Goal: Information Seeking & Learning: Learn about a topic

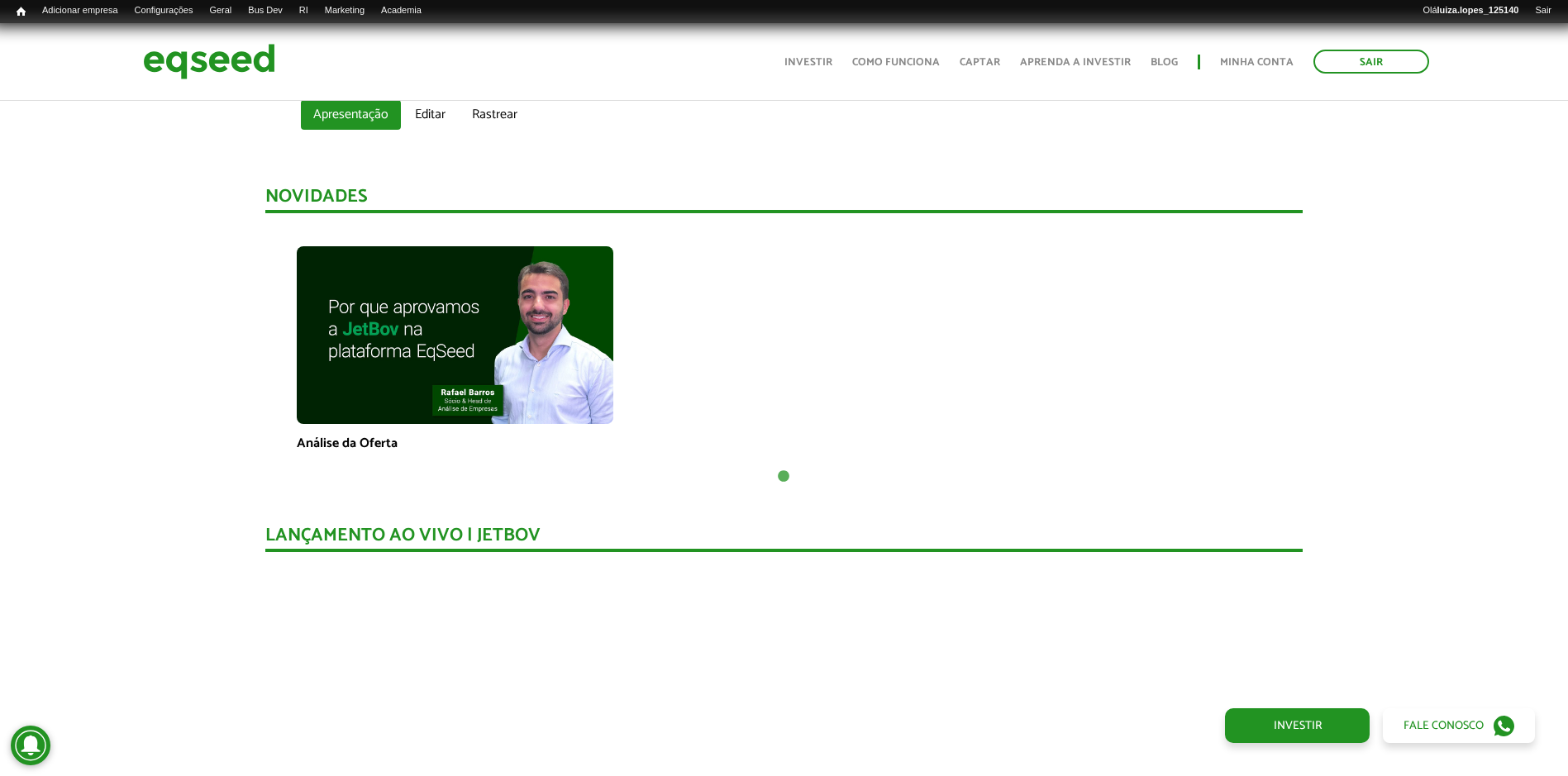
scroll to position [1058, 0]
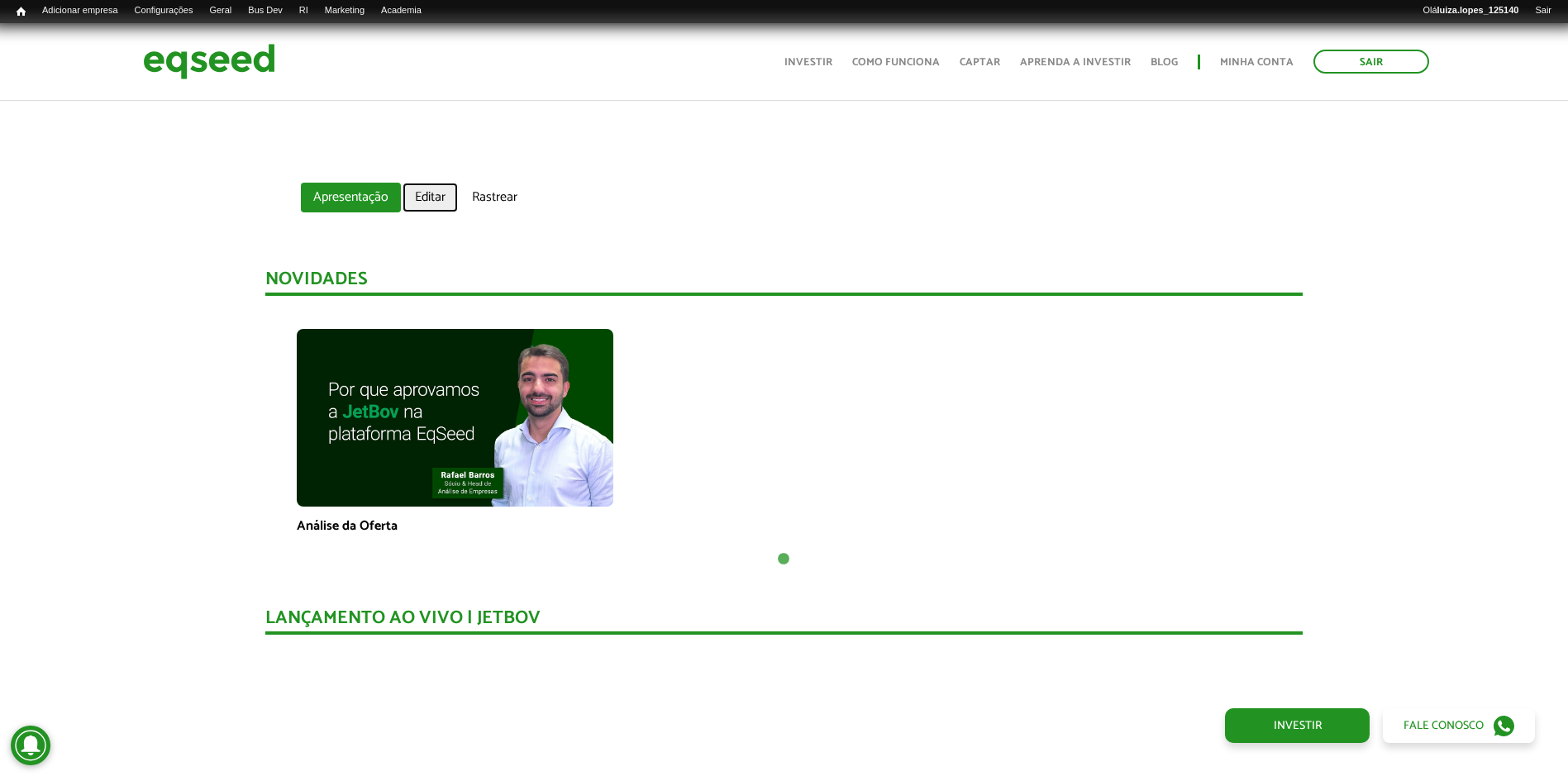
click at [419, 194] on link "Editar" at bounding box center [430, 198] width 55 height 30
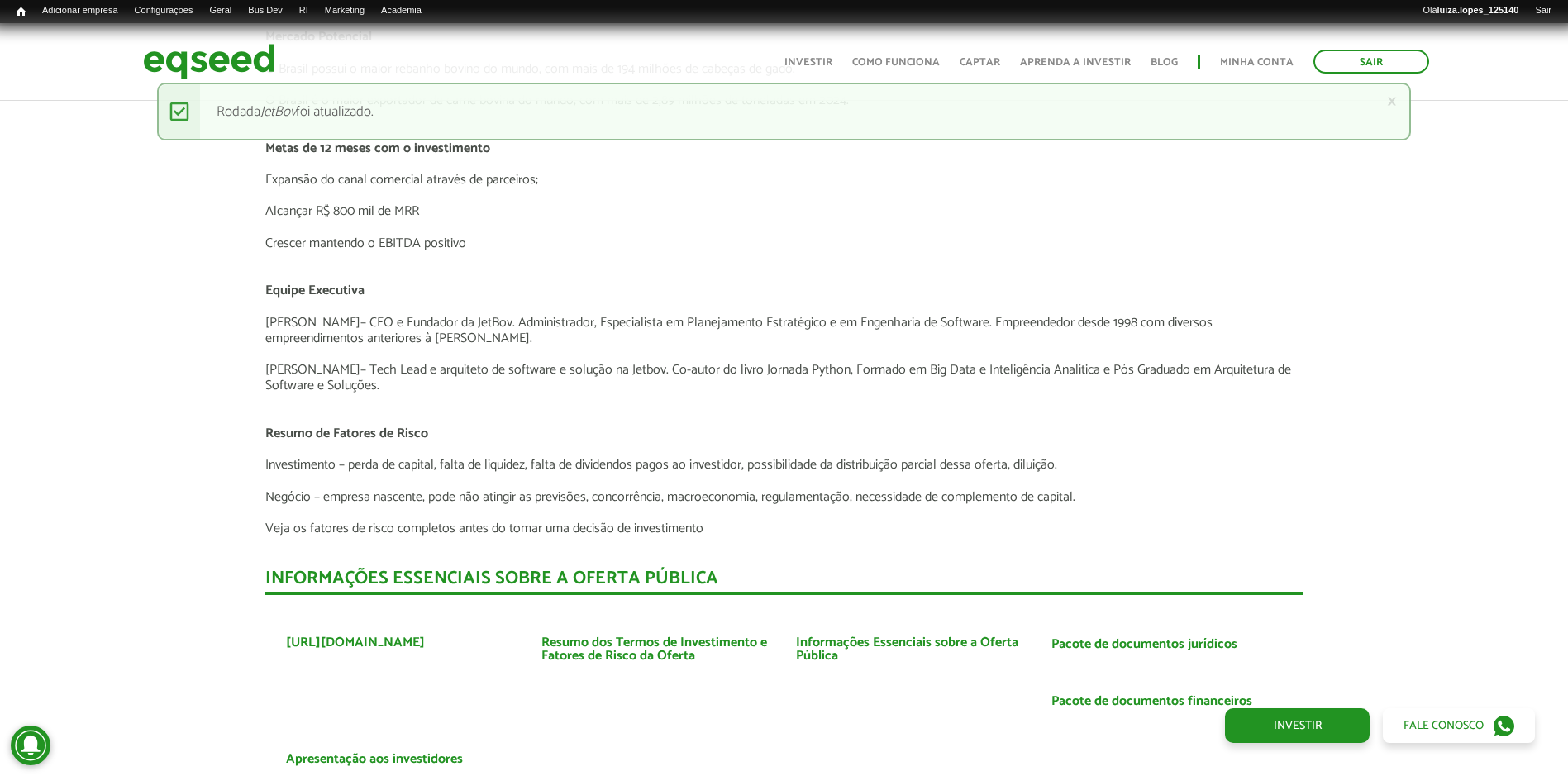
scroll to position [3704, 0]
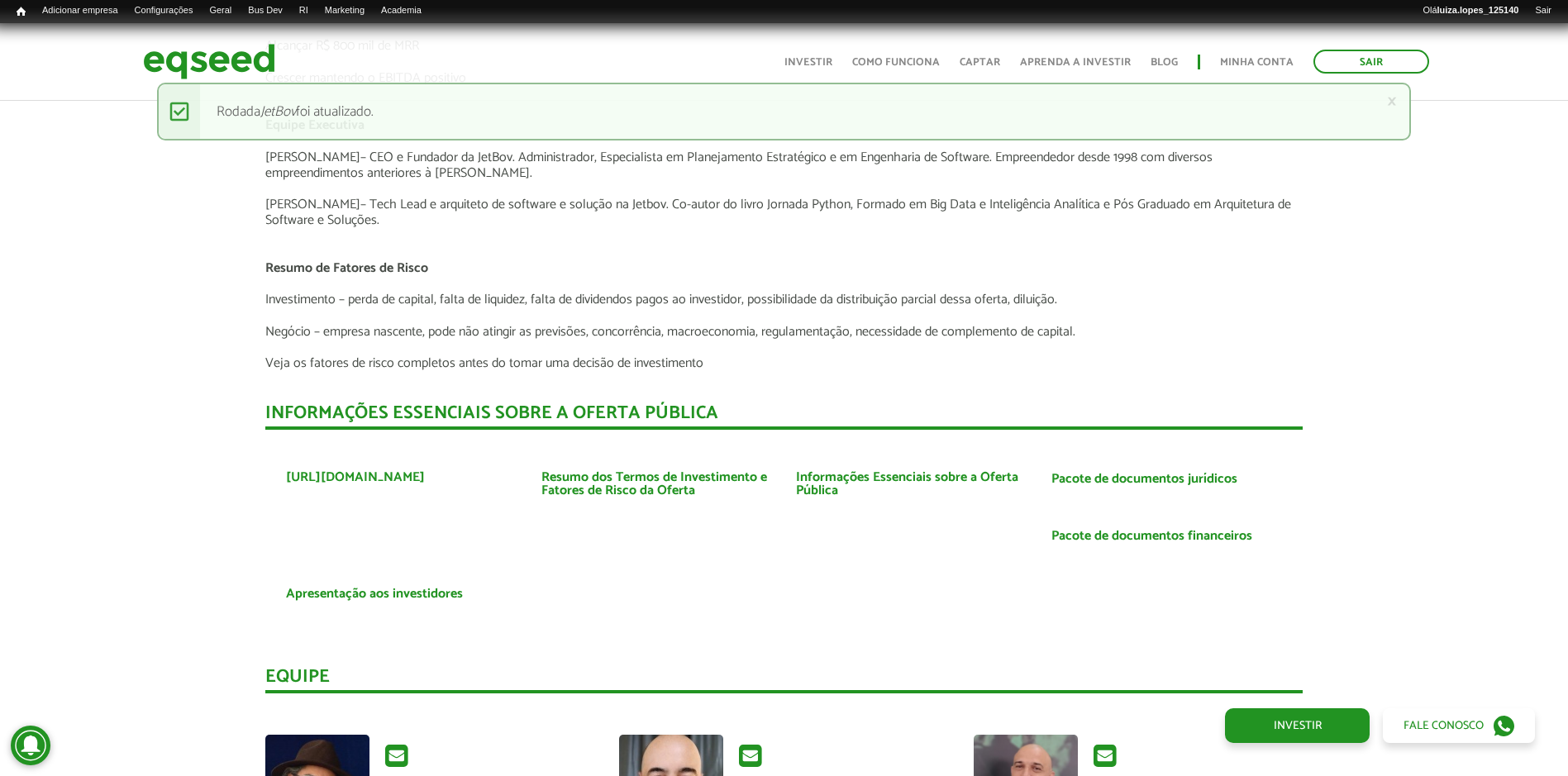
click at [783, 487] on li "Resumo dos Termos de Investimento e Fatores de Risco da Oferta" at bounding box center [657, 489] width 256 height 36
click at [797, 488] on link "Informações Essenciais sobre a Oferta Pública" at bounding box center [911, 484] width 231 height 26
click at [1127, 535] on link "Pacote de documentos financeiros" at bounding box center [1152, 537] width 201 height 14
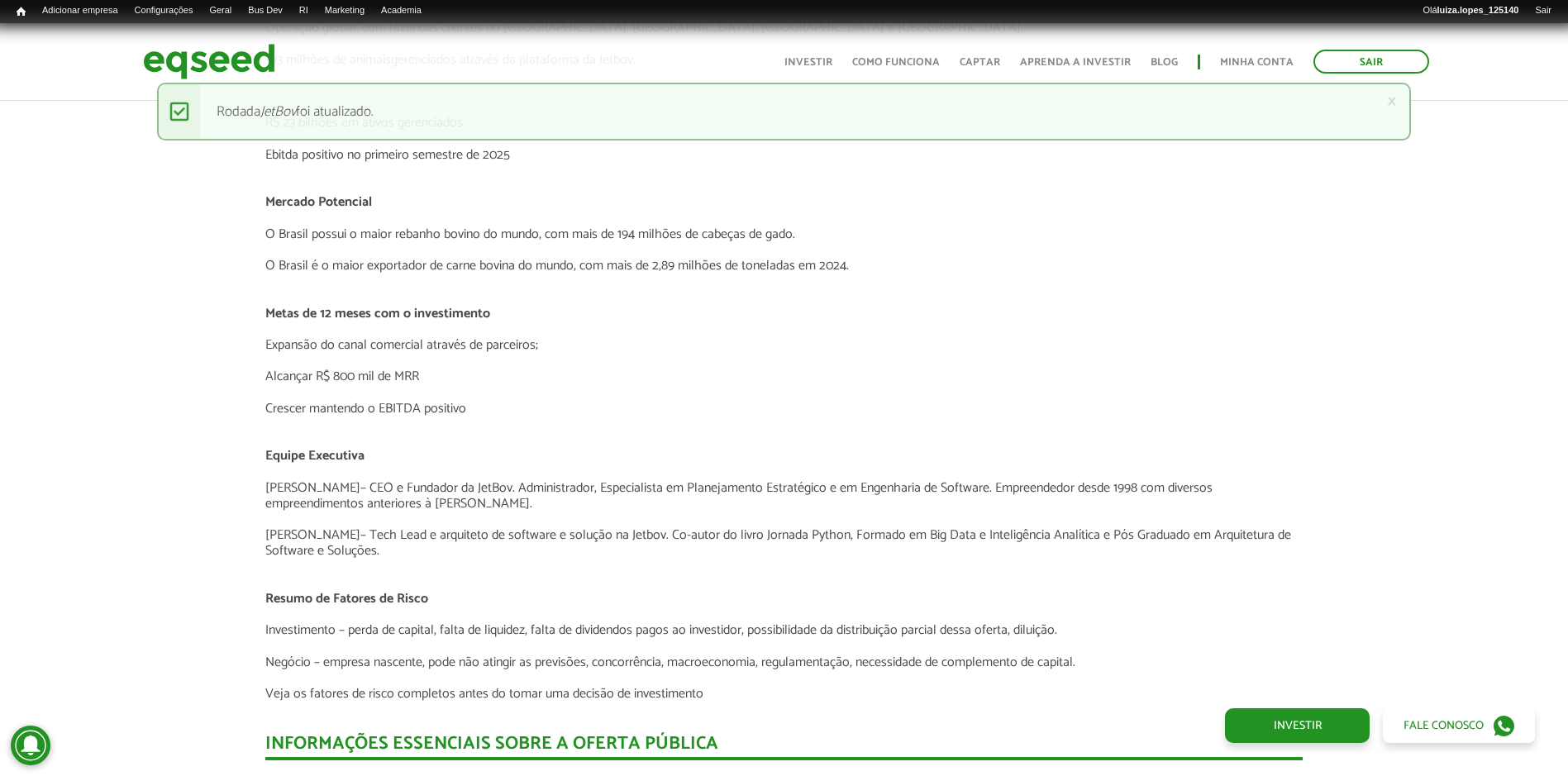
scroll to position [3291, 0]
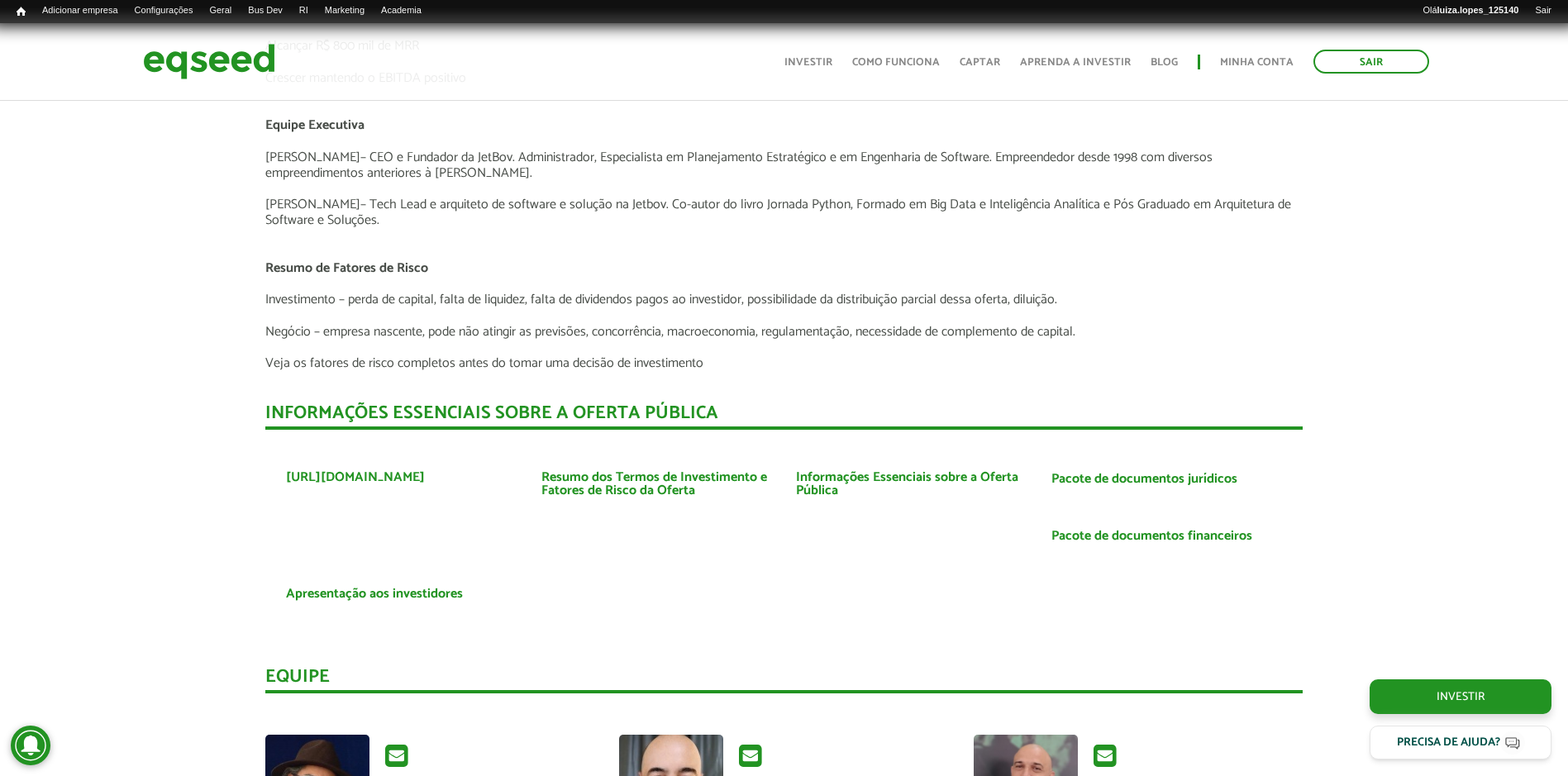
scroll to position [3786, 0]
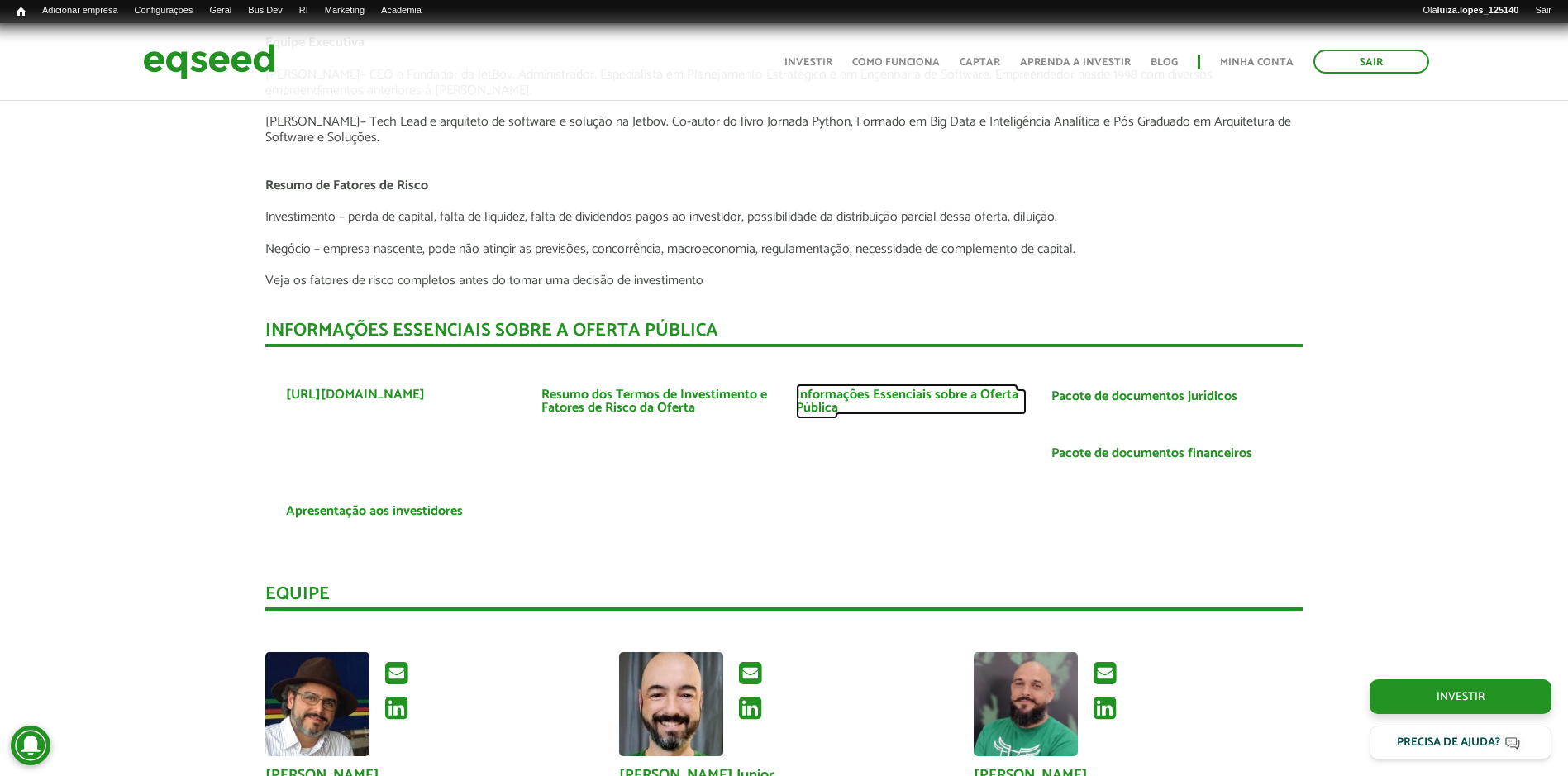
click at [806, 403] on link "Informações Essenciais sobre a Oferta Pública" at bounding box center [911, 401] width 231 height 26
drag, startPoint x: 240, startPoint y: 69, endPoint x: 239, endPoint y: 60, distance: 9.1
click at [240, 69] on img at bounding box center [209, 61] width 132 height 43
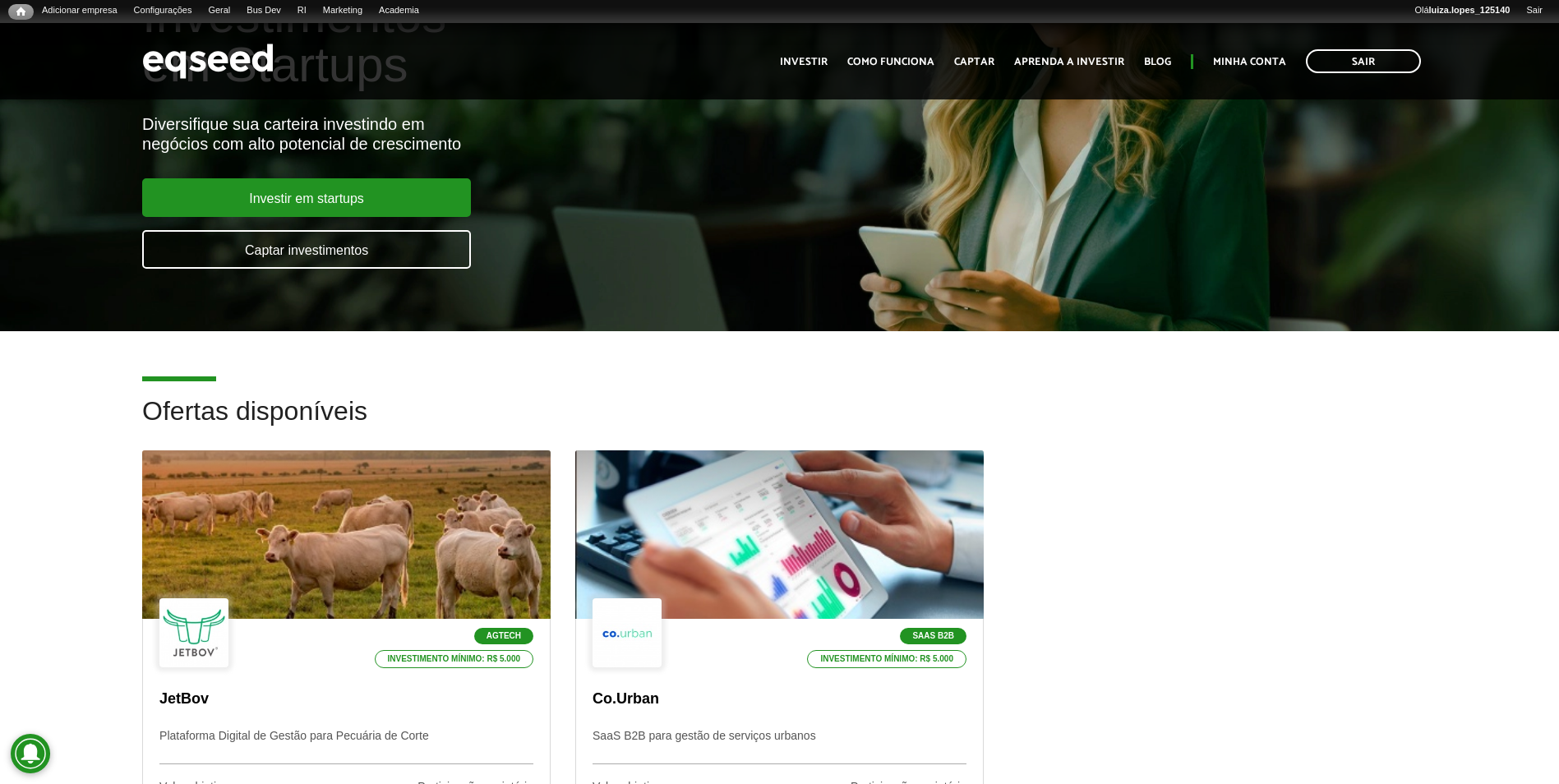
scroll to position [329, 0]
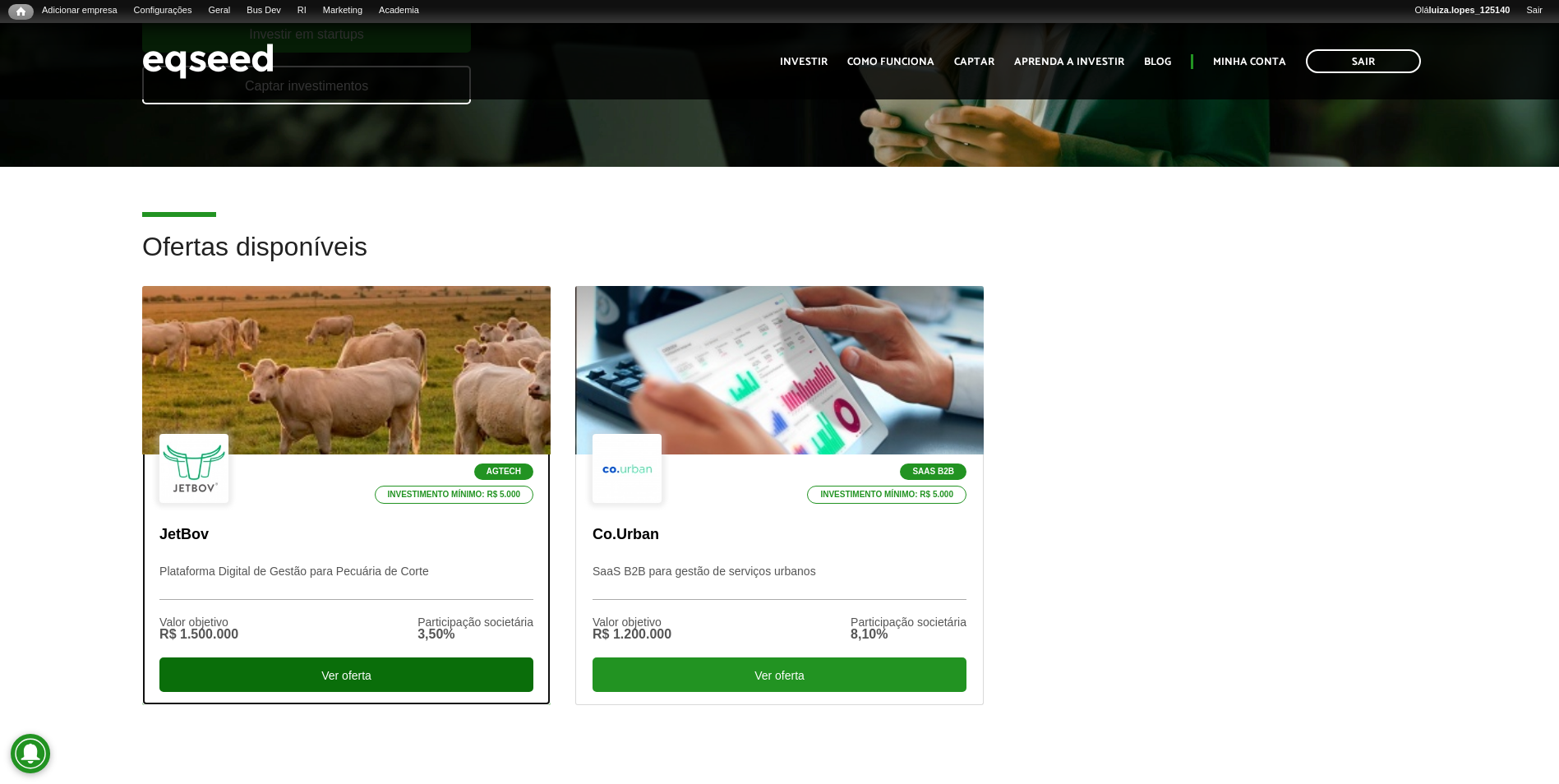
click at [214, 679] on div "Ver oferta" at bounding box center [346, 674] width 374 height 35
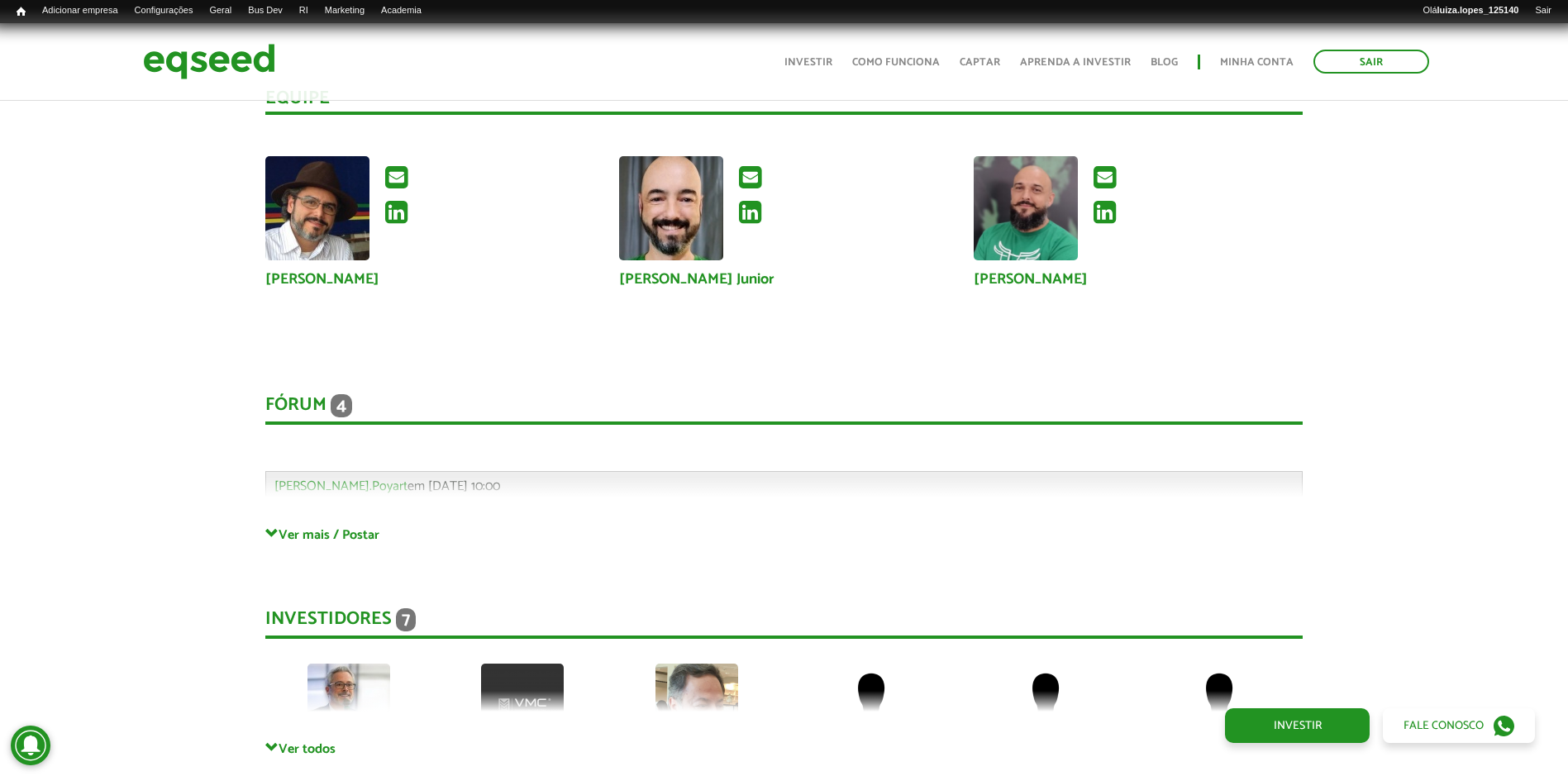
scroll to position [4531, 0]
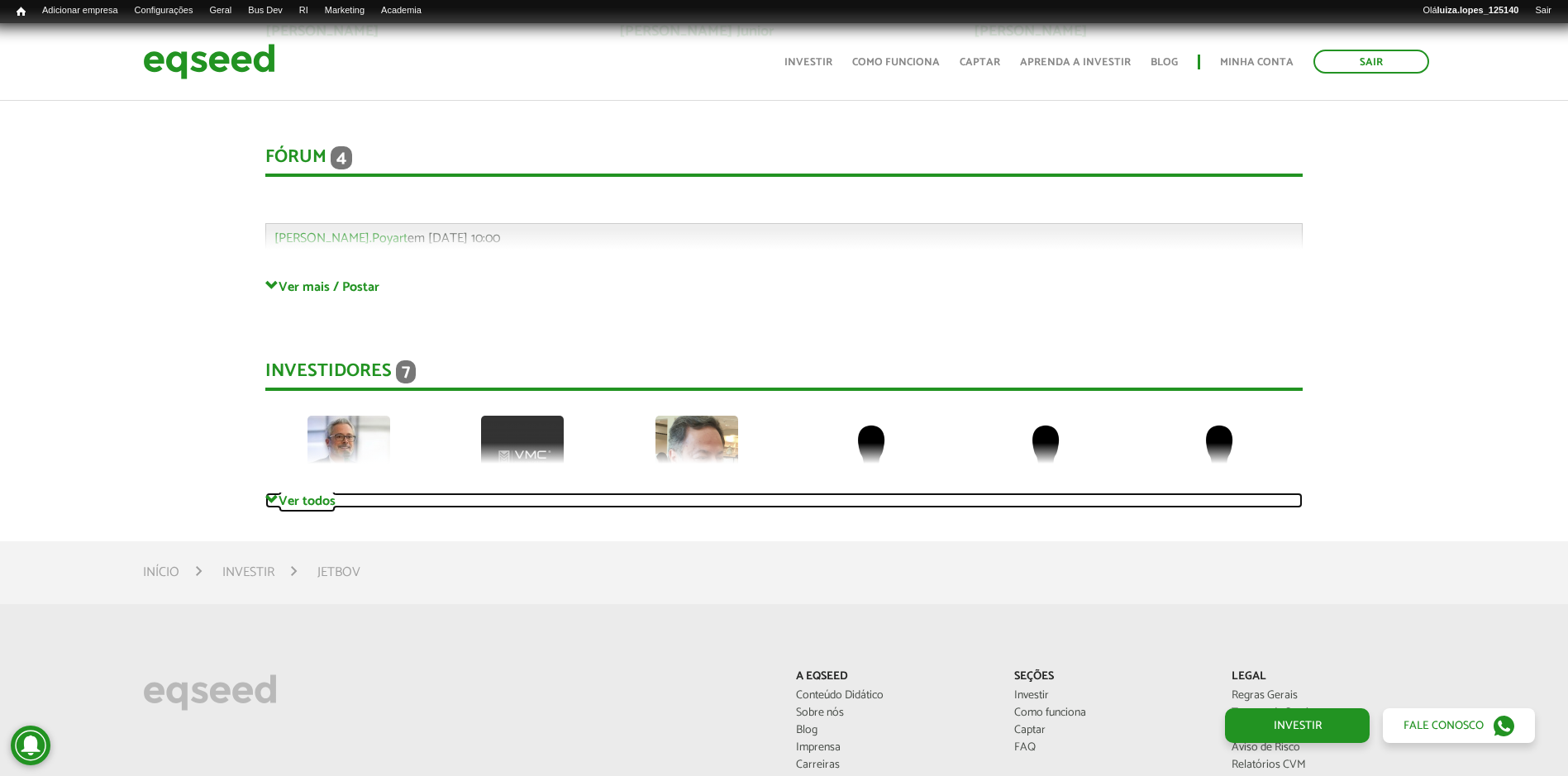
click at [281, 497] on link "Ver todos" at bounding box center [784, 500] width 1037 height 15
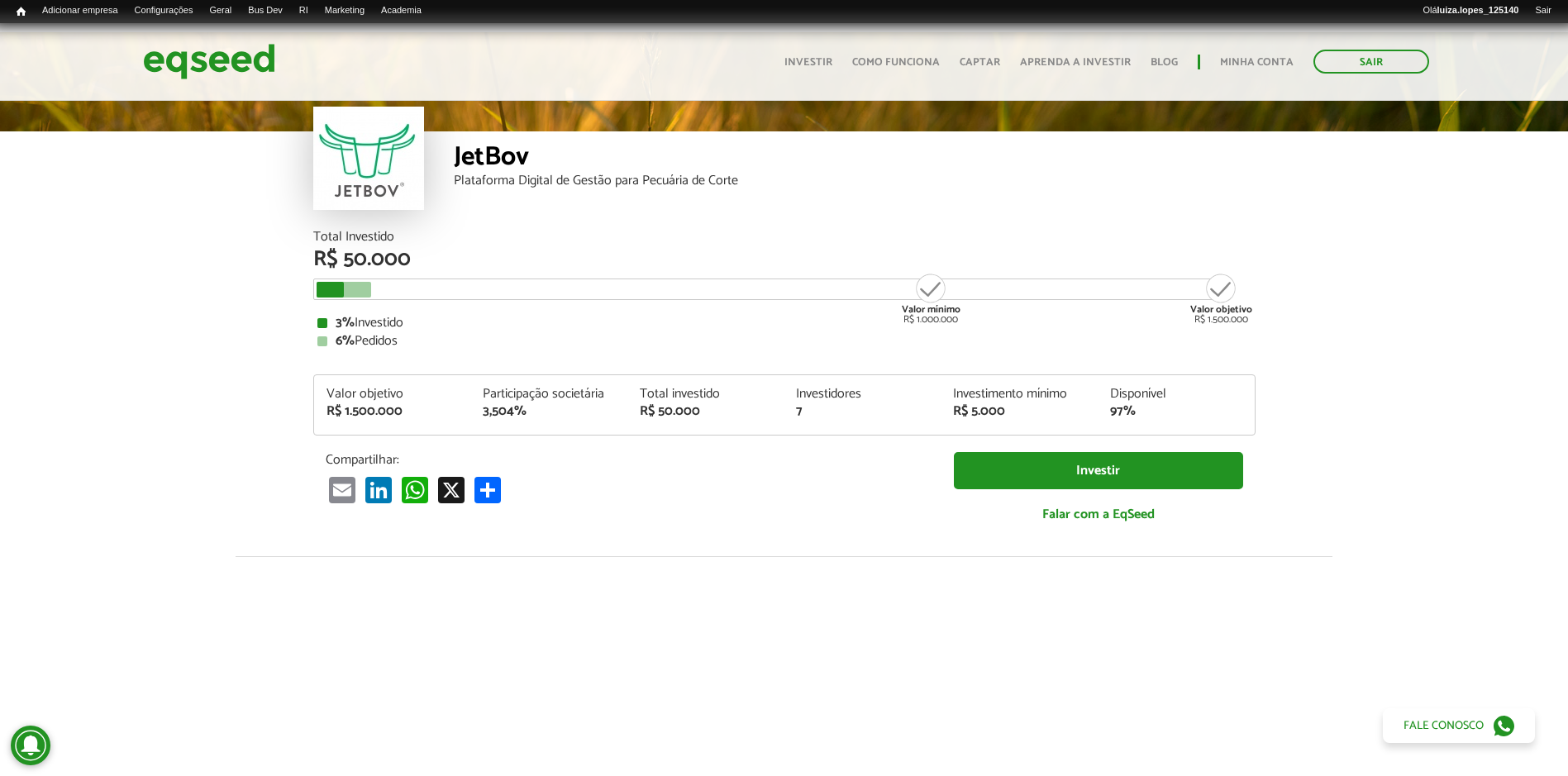
scroll to position [0, 0]
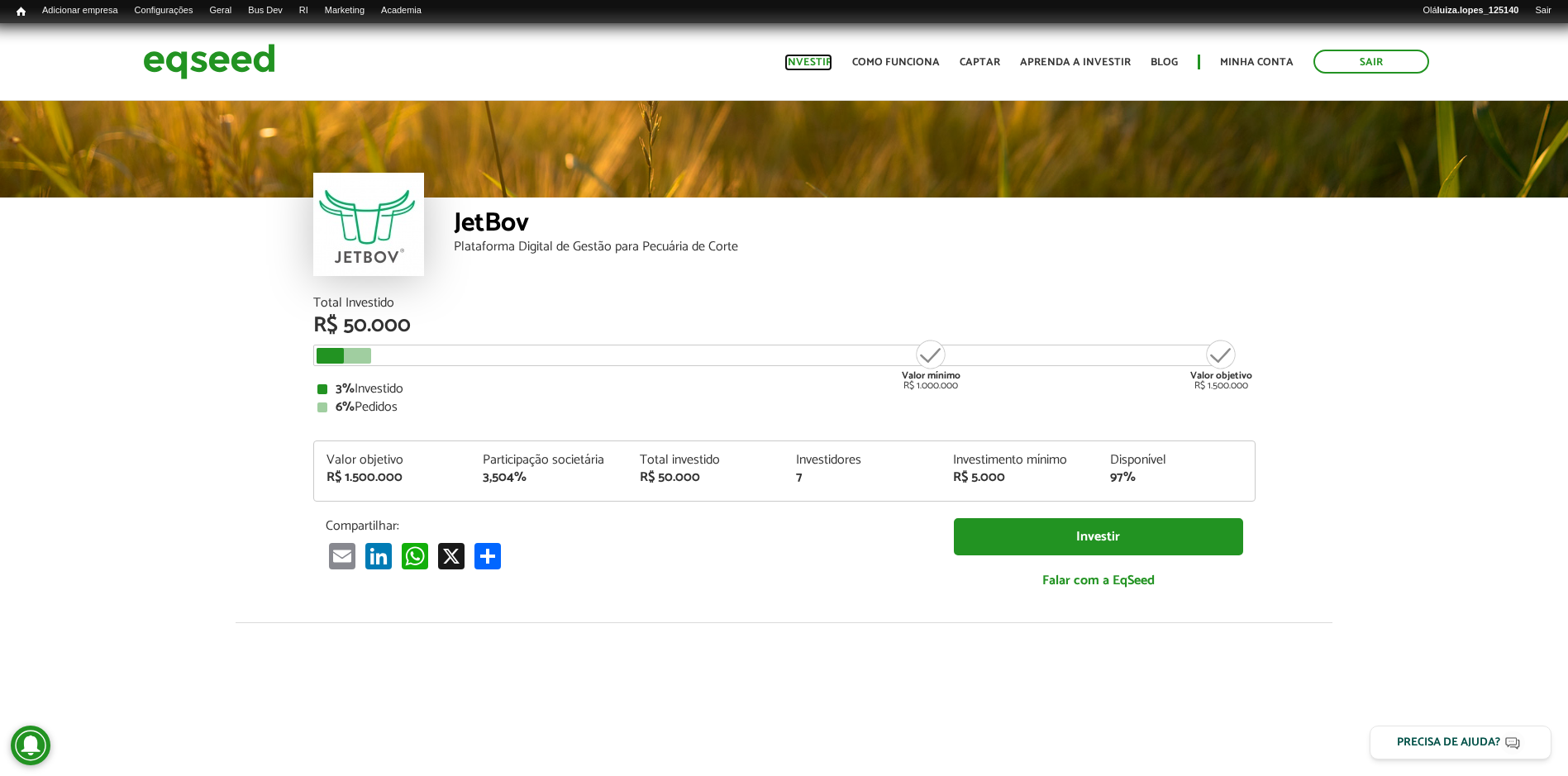
click at [810, 57] on link "Investir" at bounding box center [808, 62] width 48 height 11
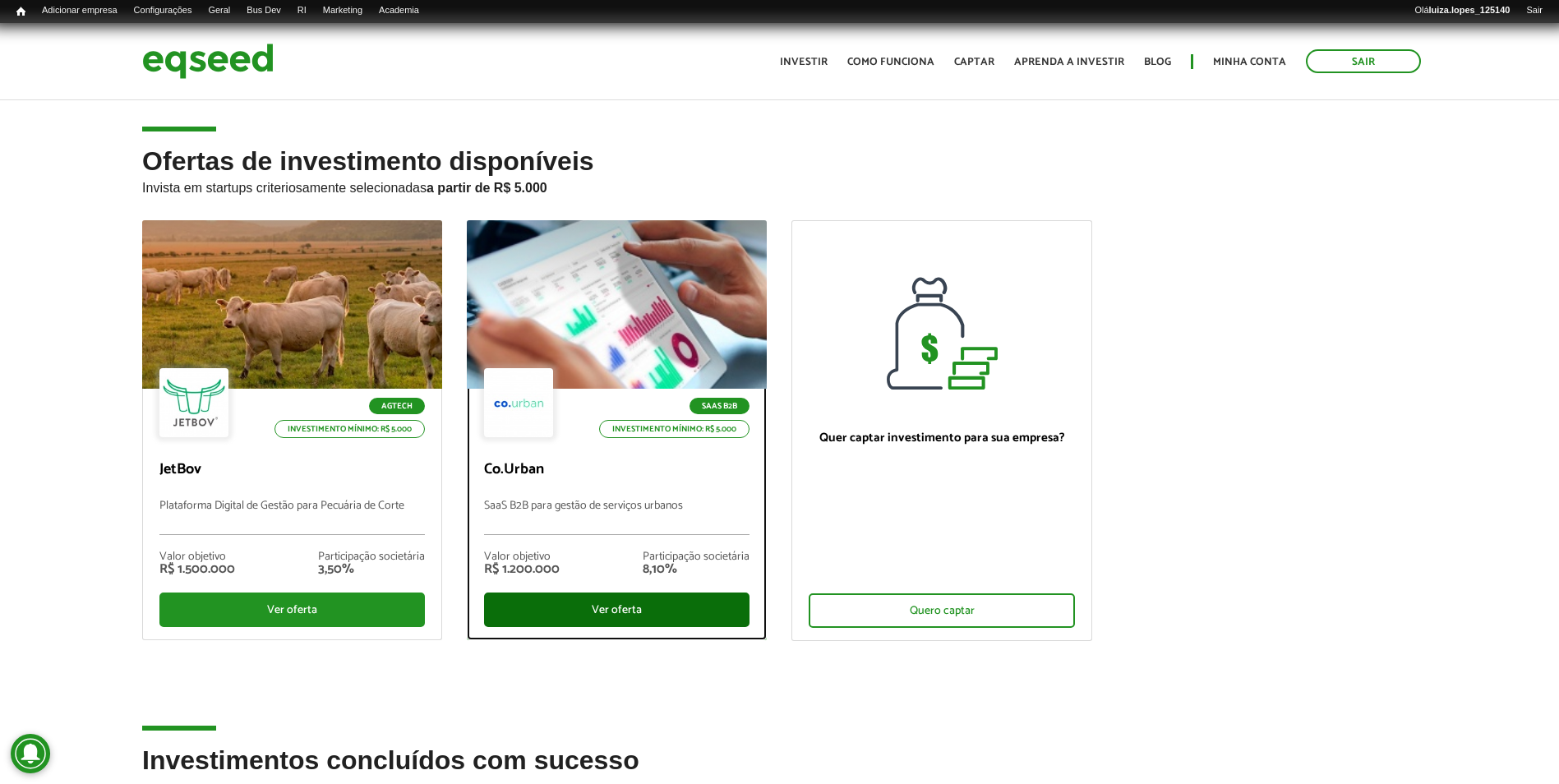
click at [592, 612] on div "Ver oferta" at bounding box center [617, 610] width 266 height 35
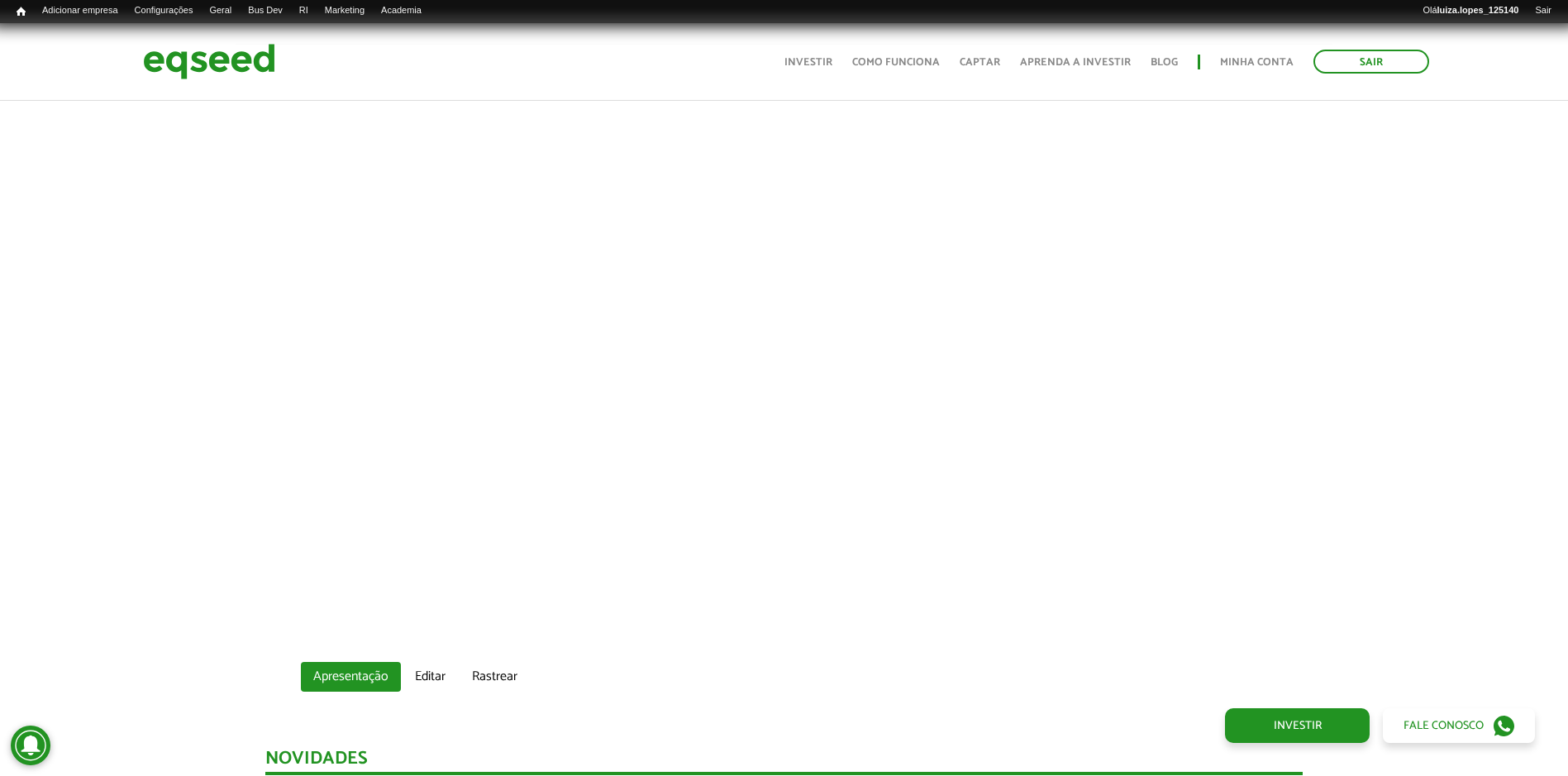
scroll to position [1075, 0]
